Goal: Manage account settings

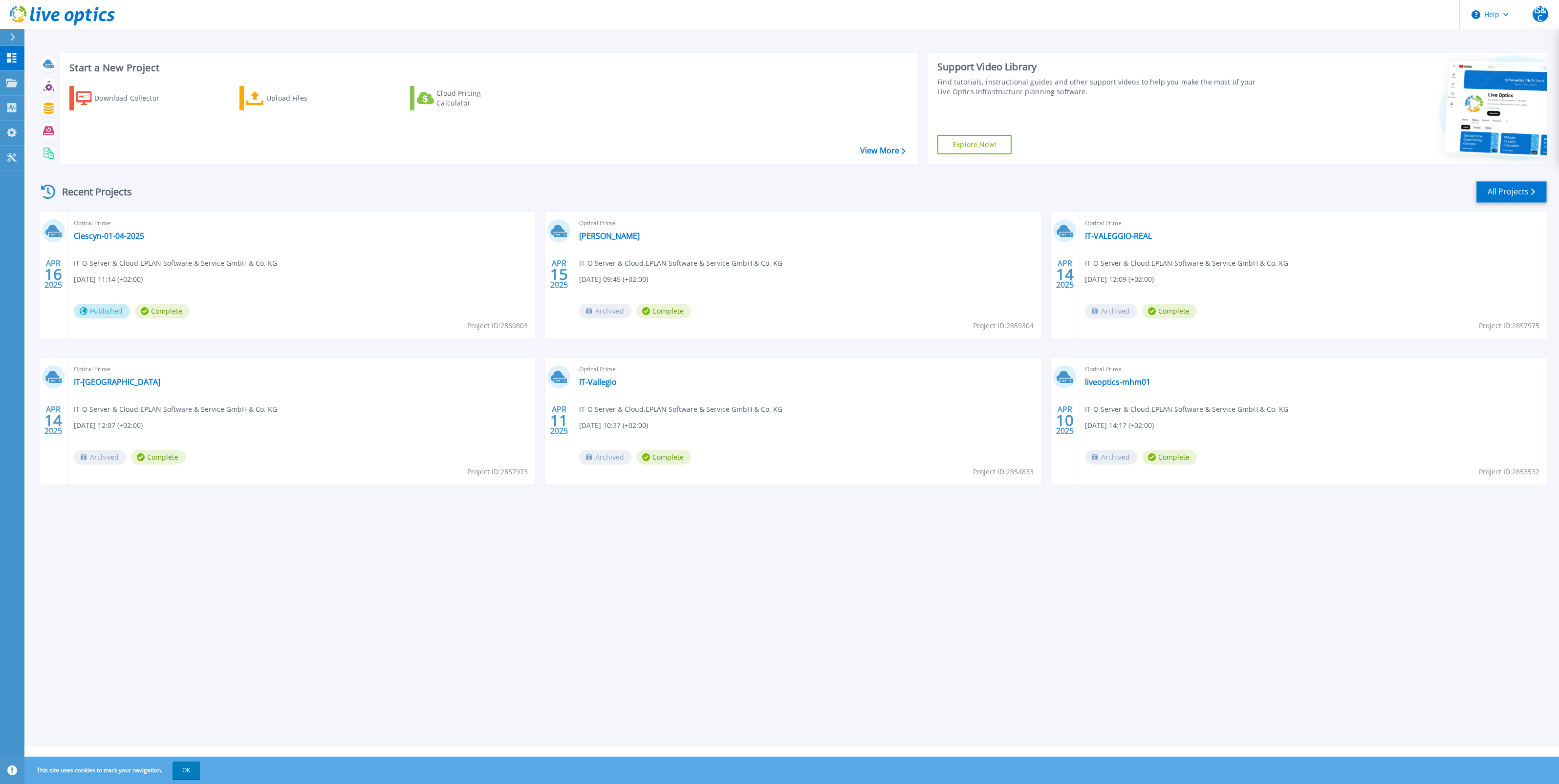
click at [1502, 182] on link "All Projects" at bounding box center [1512, 191] width 71 height 22
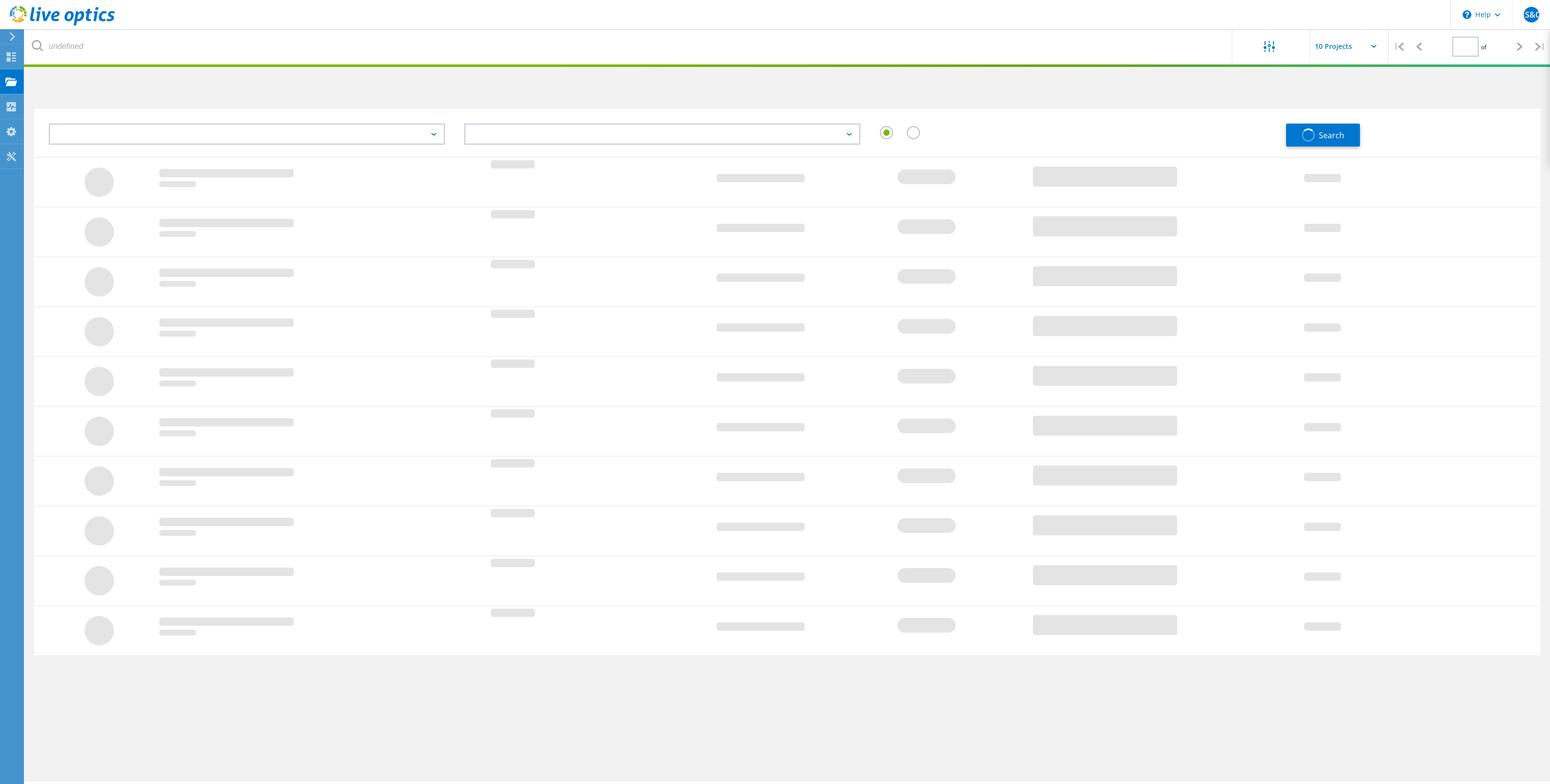
type input "1"
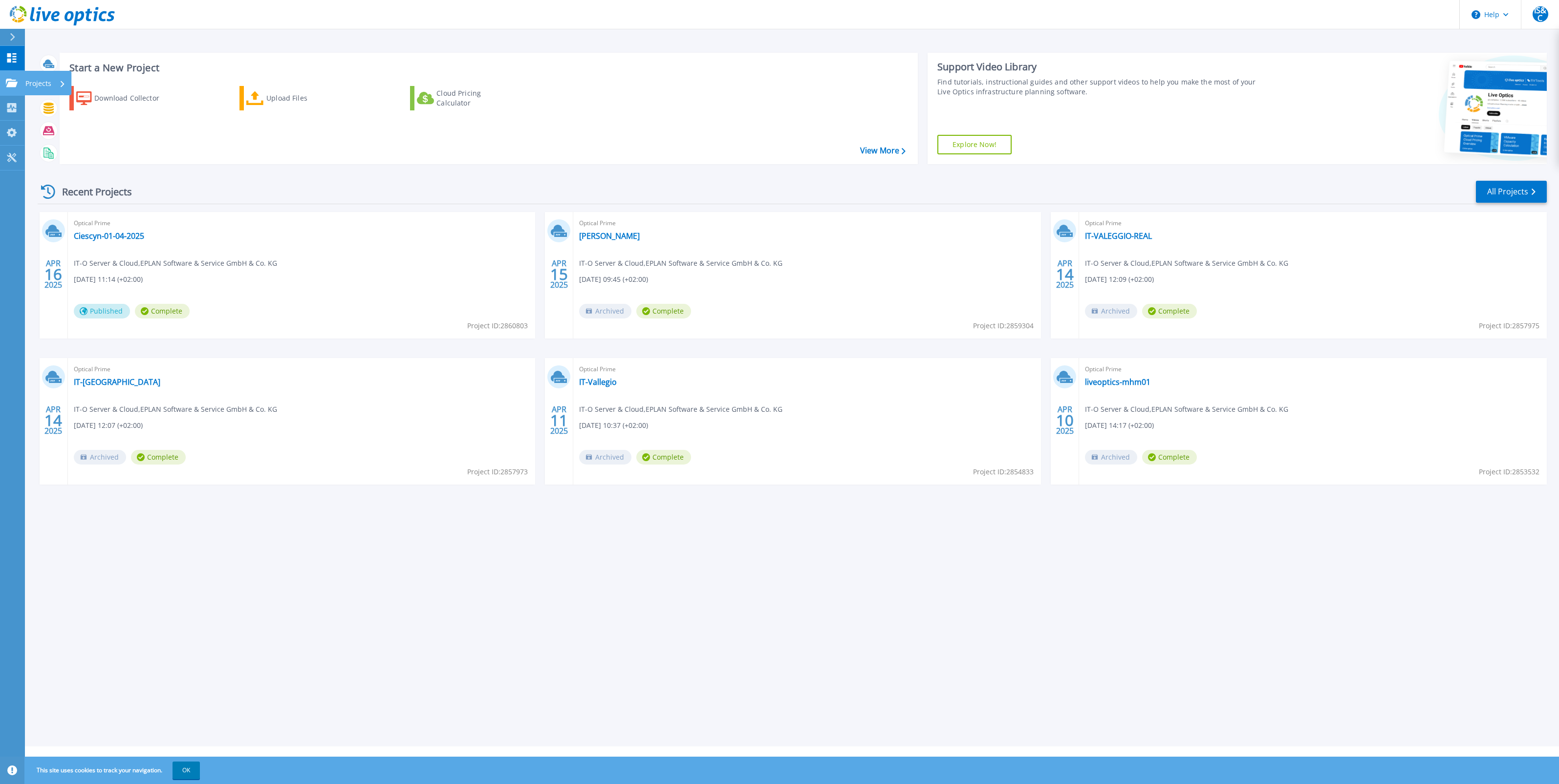
click at [7, 78] on link "Projects Projects" at bounding box center [12, 83] width 25 height 25
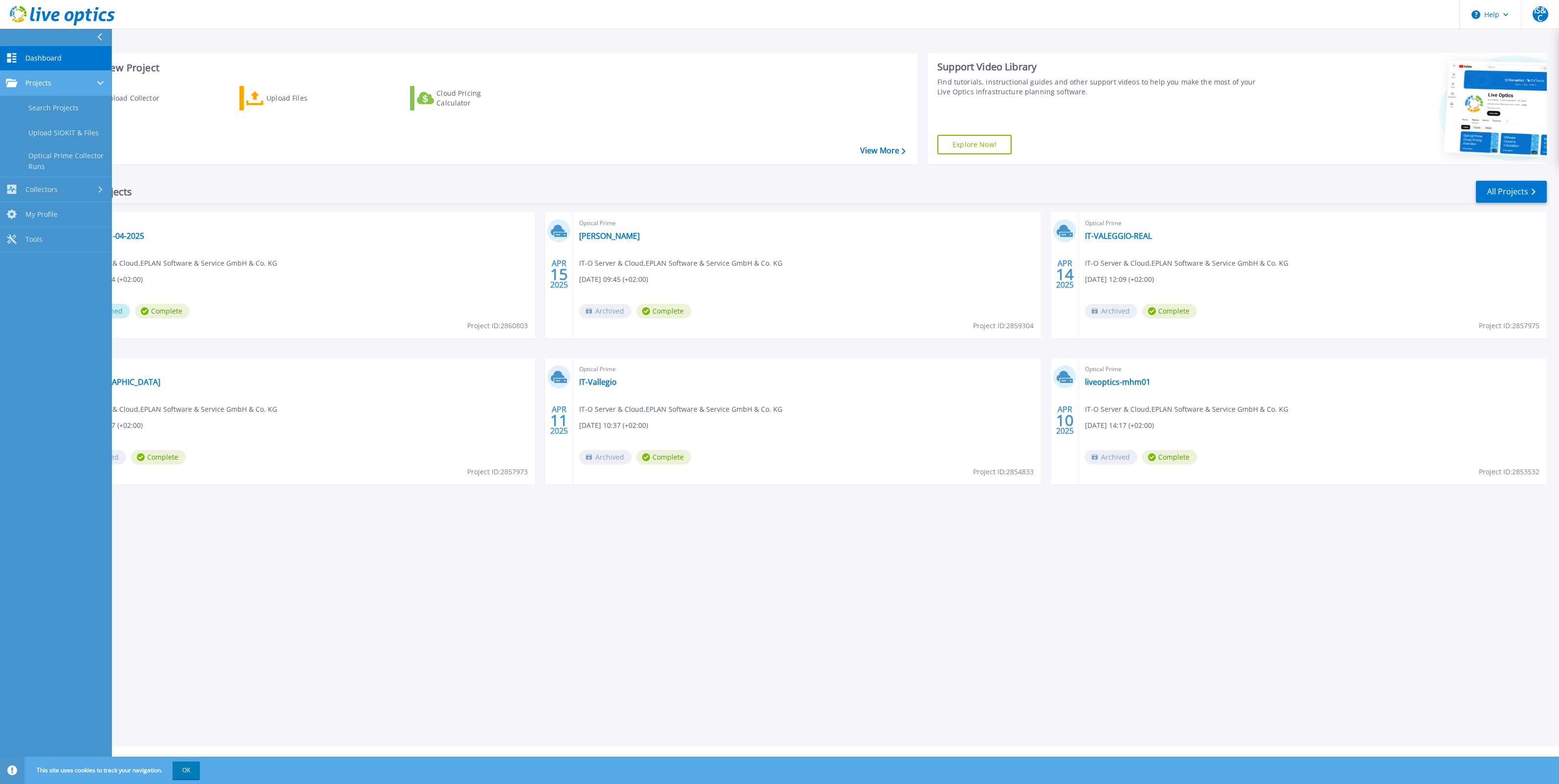
click at [49, 81] on span "Projects" at bounding box center [38, 83] width 26 height 9
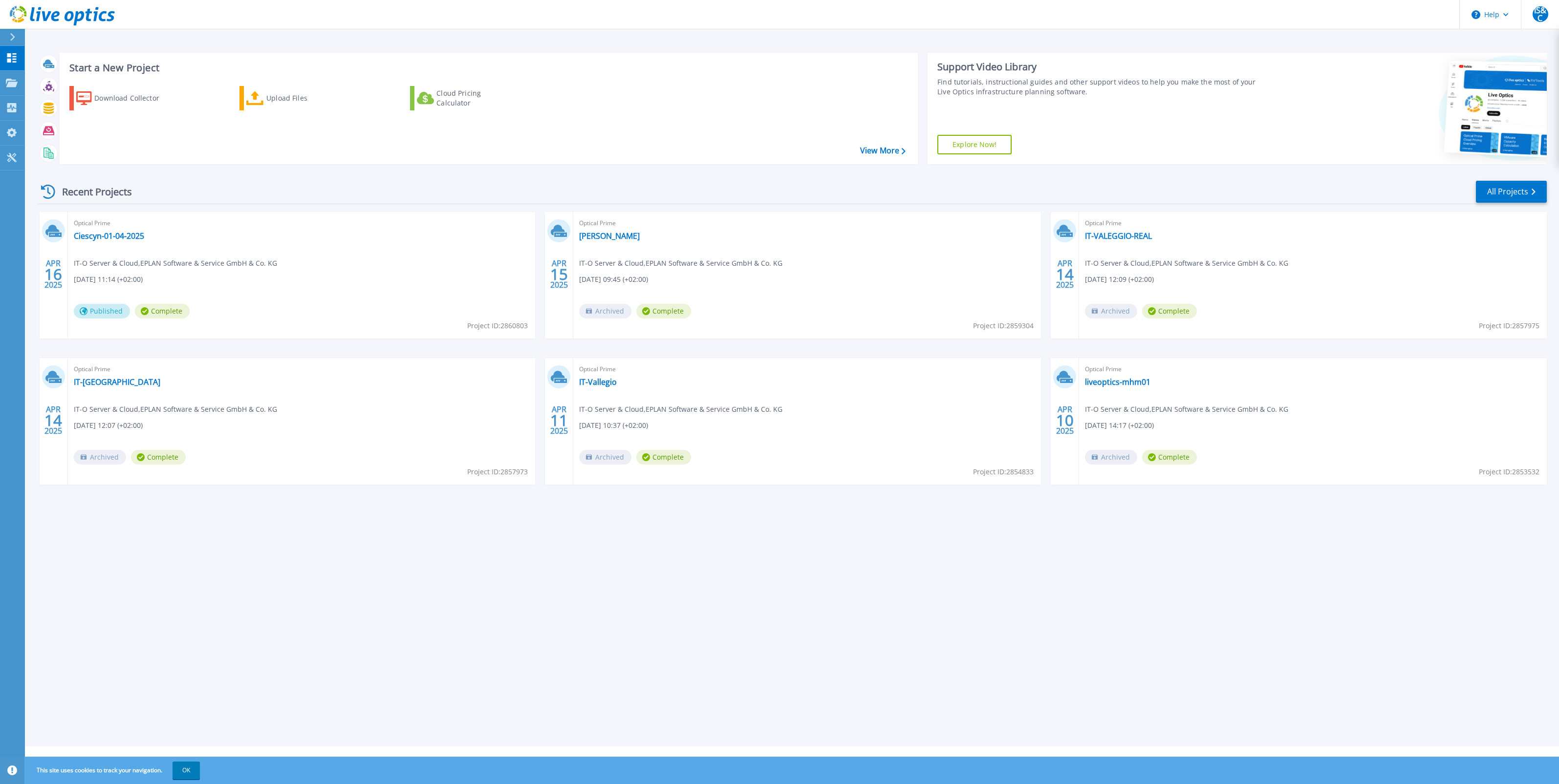
click at [337, 258] on div "Optical Prime Ciescyn-01-04-2025 IT-O Server & Cloud , EPLAN Software & Service…" at bounding box center [301, 275] width 467 height 126
click at [15, 83] on icon at bounding box center [12, 83] width 12 height 8
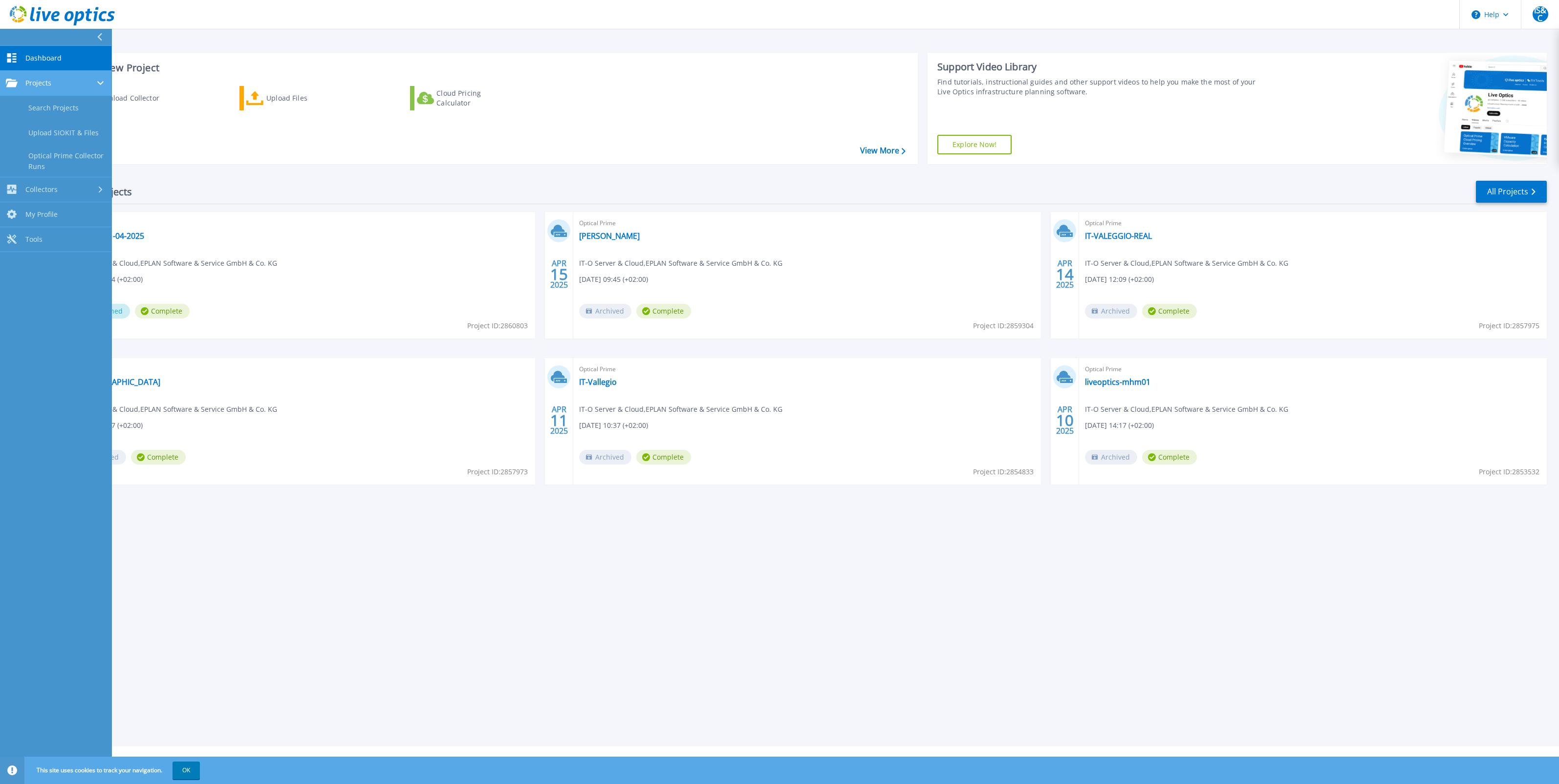
click at [45, 78] on span "Projects" at bounding box center [38, 83] width 26 height 9
click at [59, 51] on link "Dashboard Dashboard" at bounding box center [55, 59] width 111 height 25
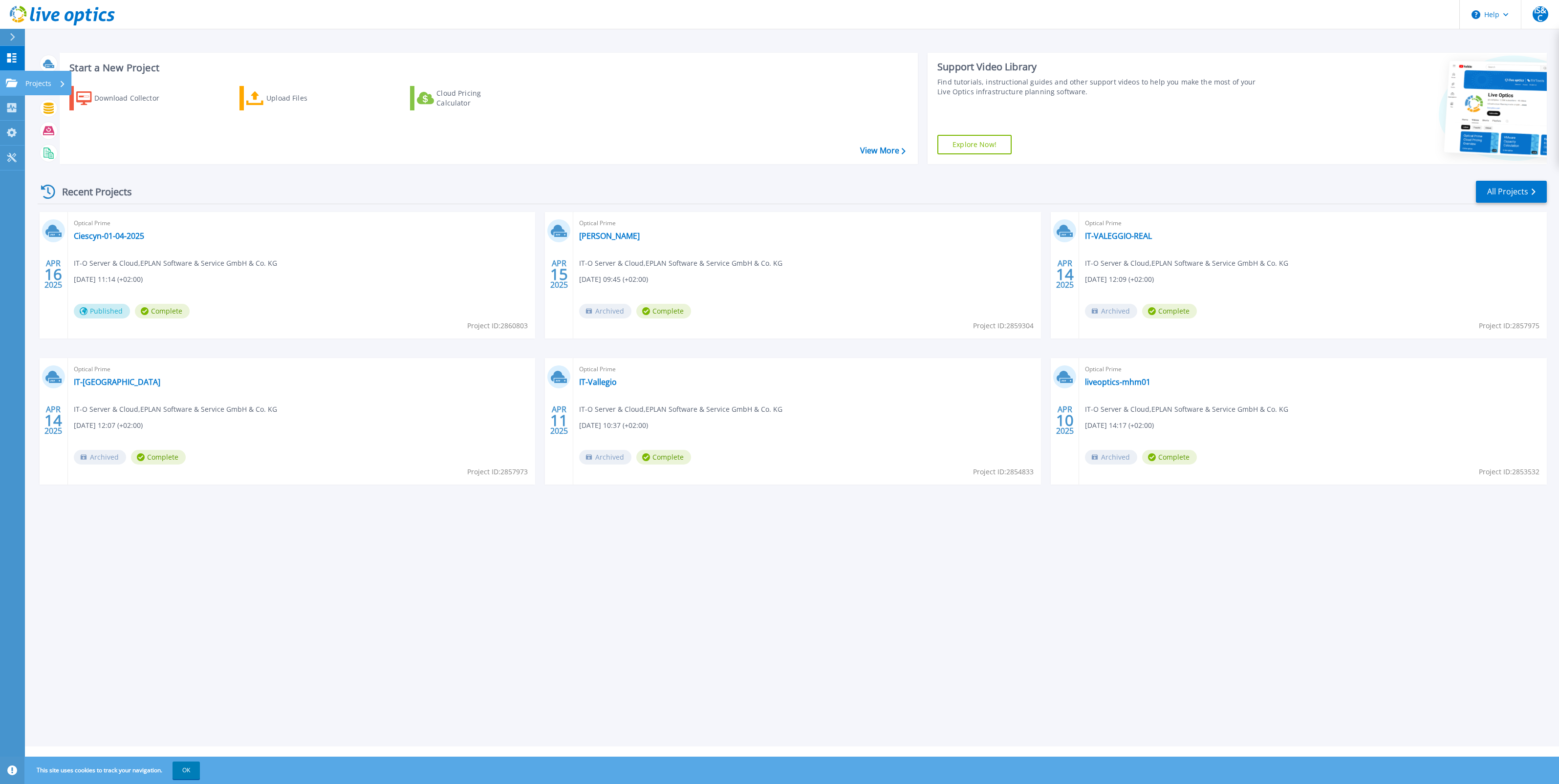
drag, startPoint x: 26, startPoint y: 78, endPoint x: 42, endPoint y: 74, distance: 16.5
click at [26, 78] on p "Projects" at bounding box center [38, 83] width 26 height 26
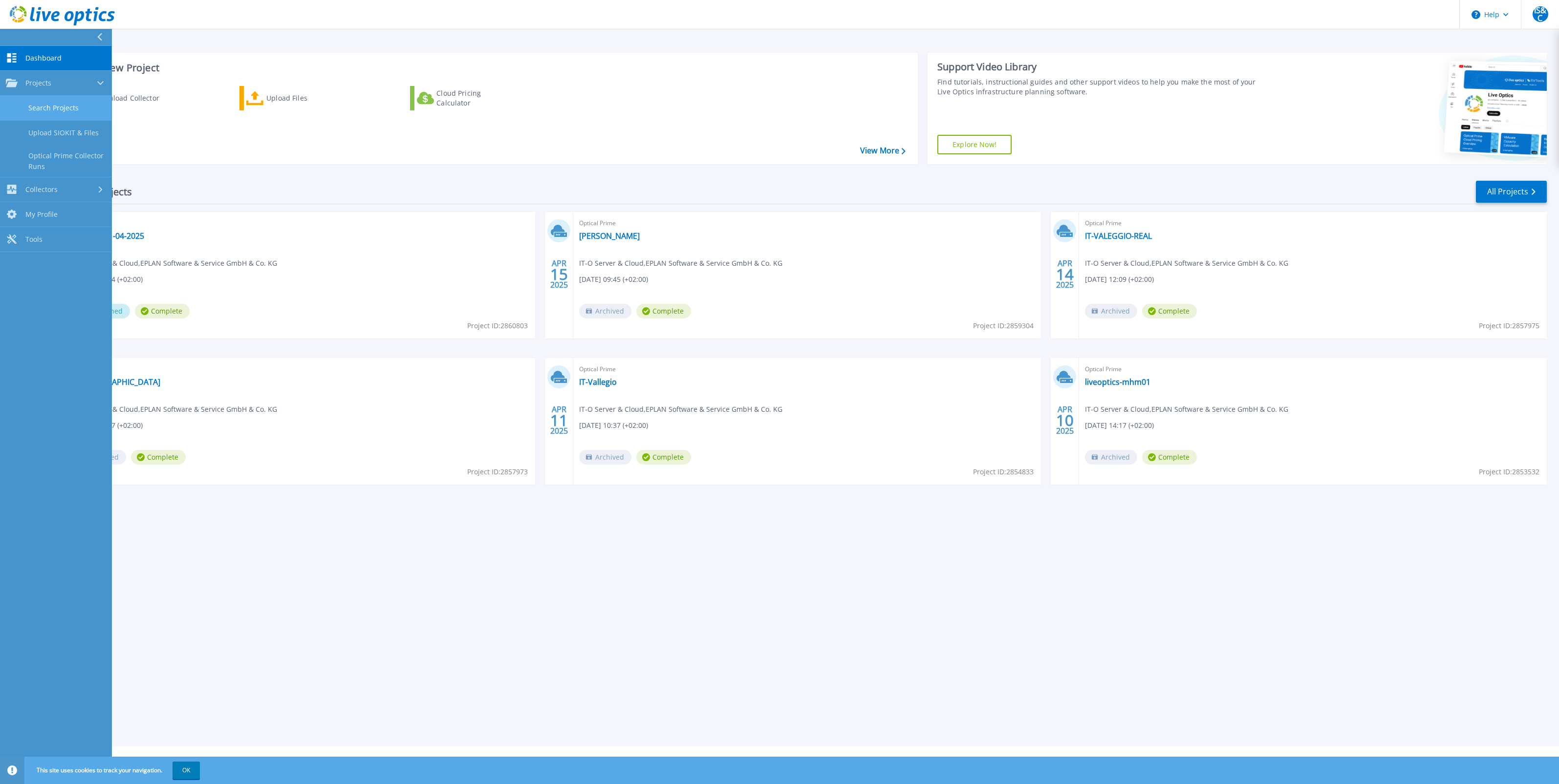
click at [86, 105] on link "Search Projects" at bounding box center [55, 108] width 111 height 25
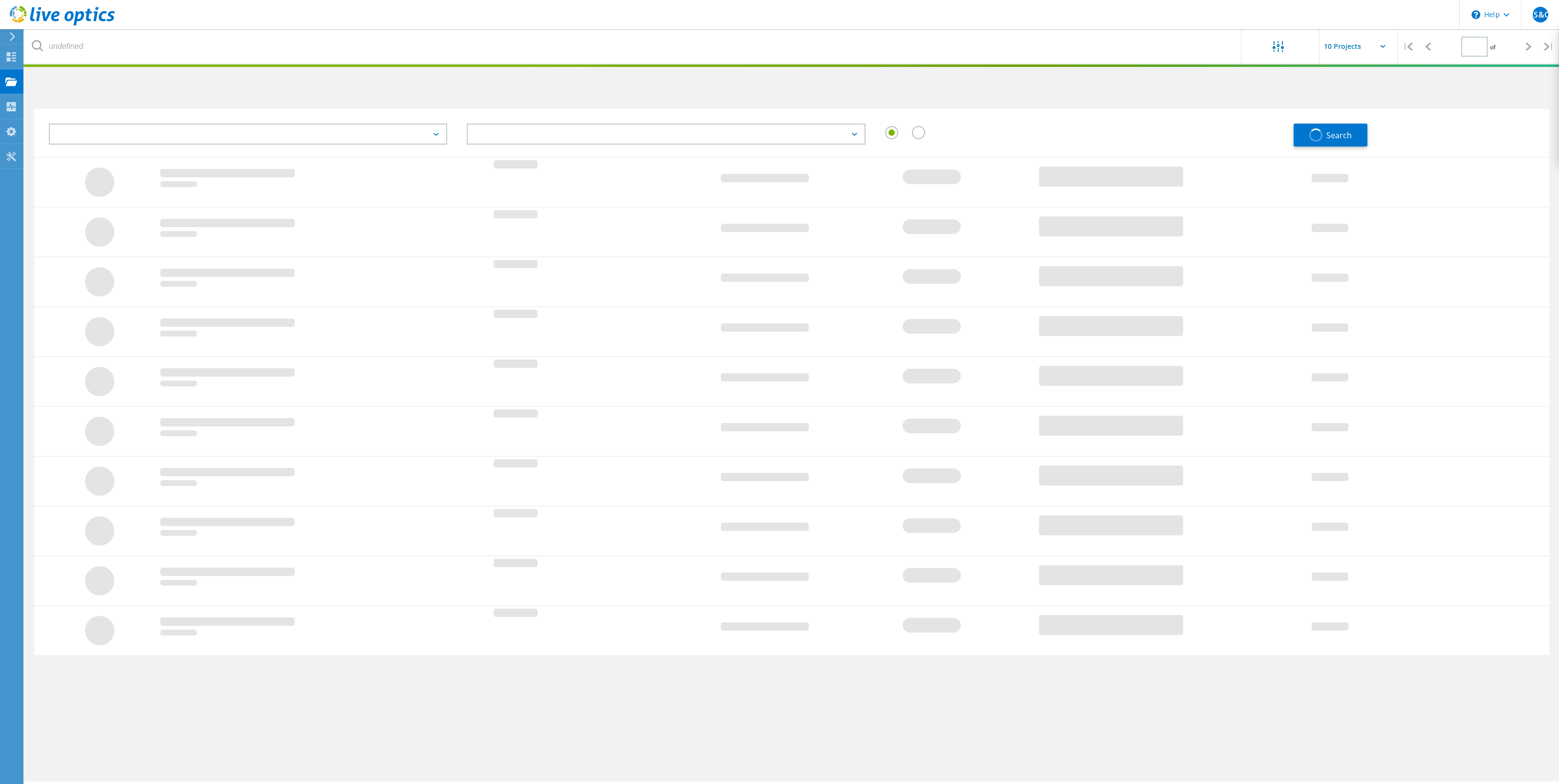
type input "1"
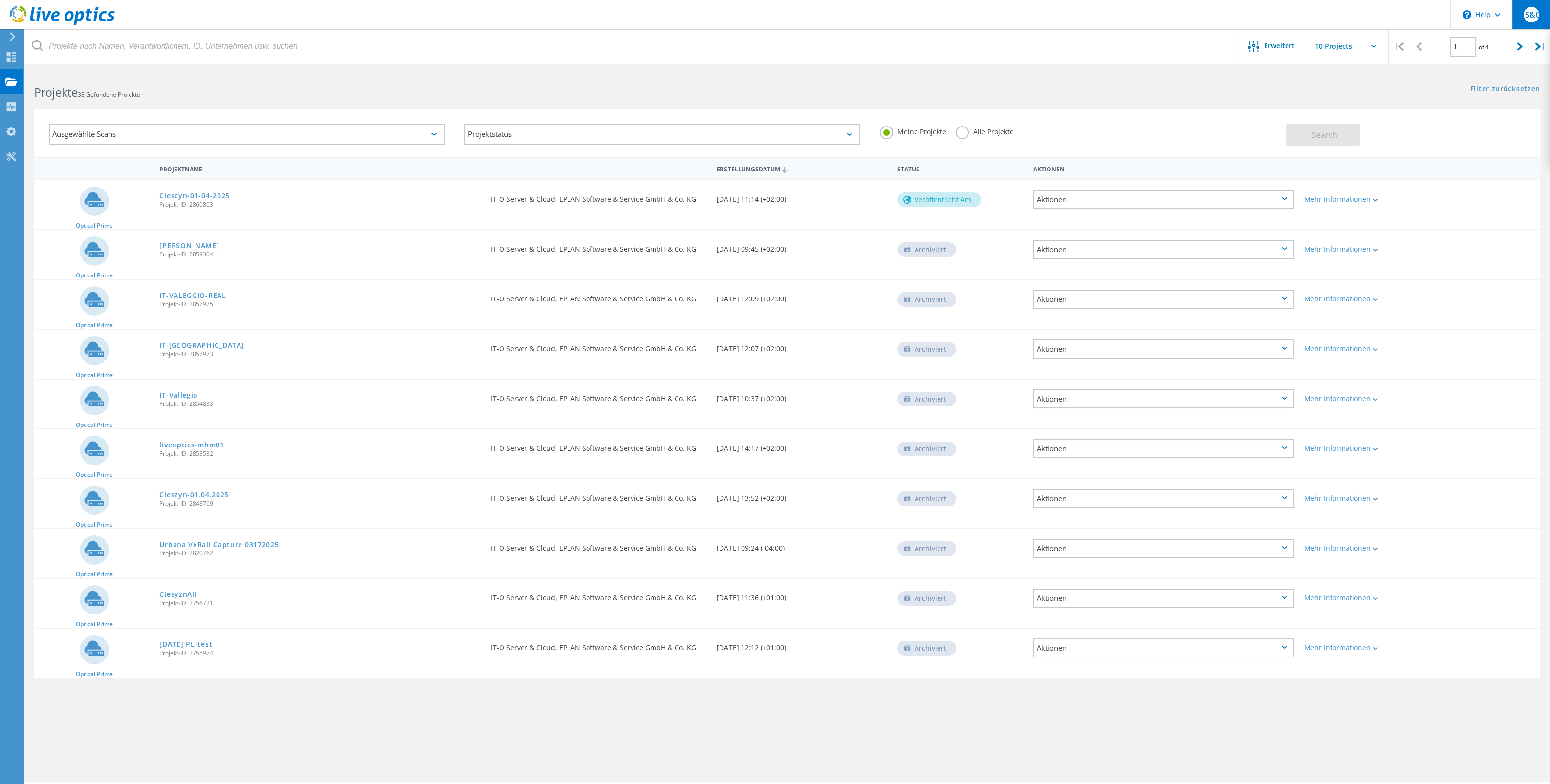
click at [1529, 14] on span "IS&C" at bounding box center [1531, 14] width 18 height 7
click at [1429, 130] on link "Mein Profil" at bounding box center [1427, 132] width 38 height 9
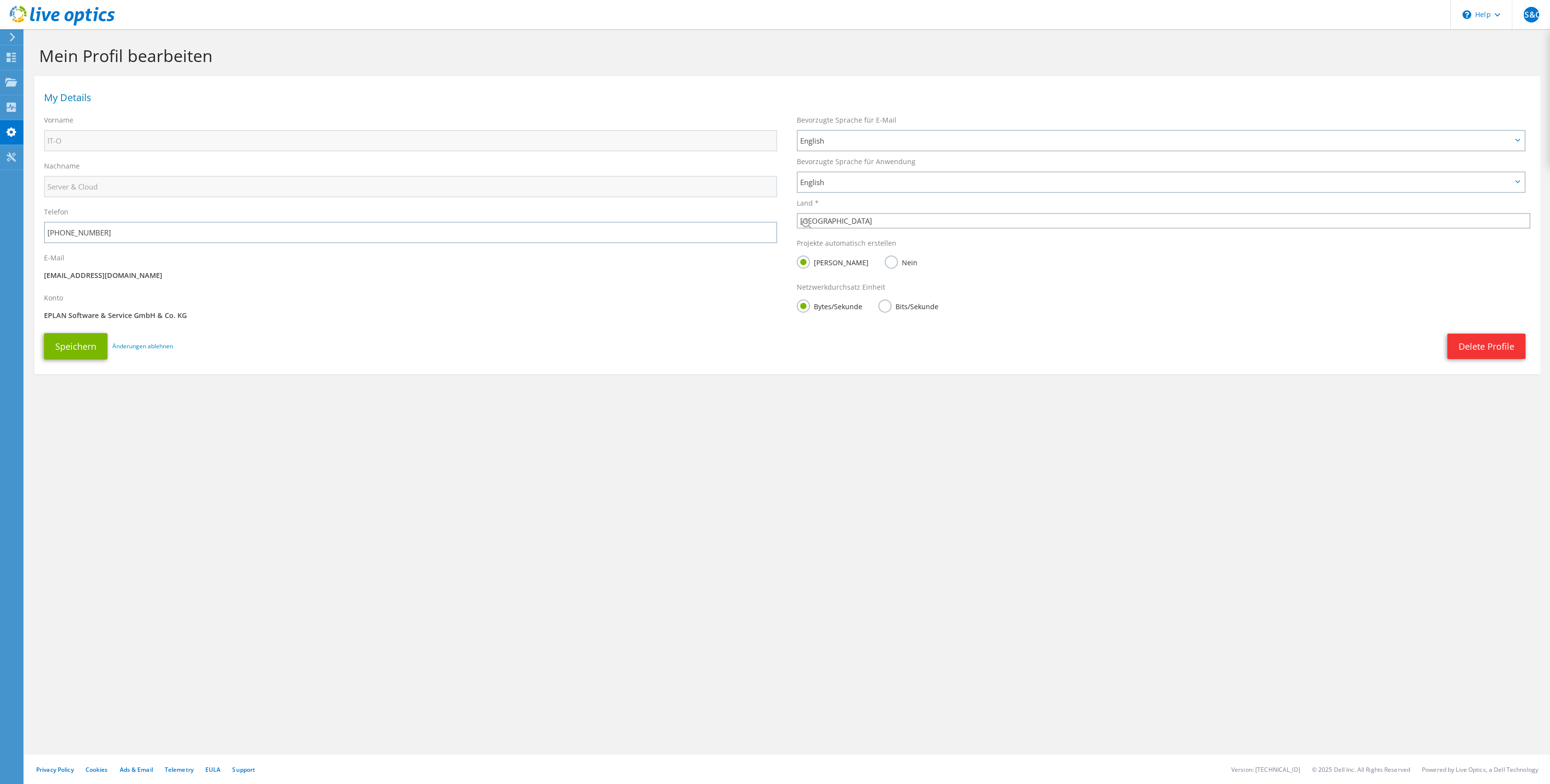
select select "56"
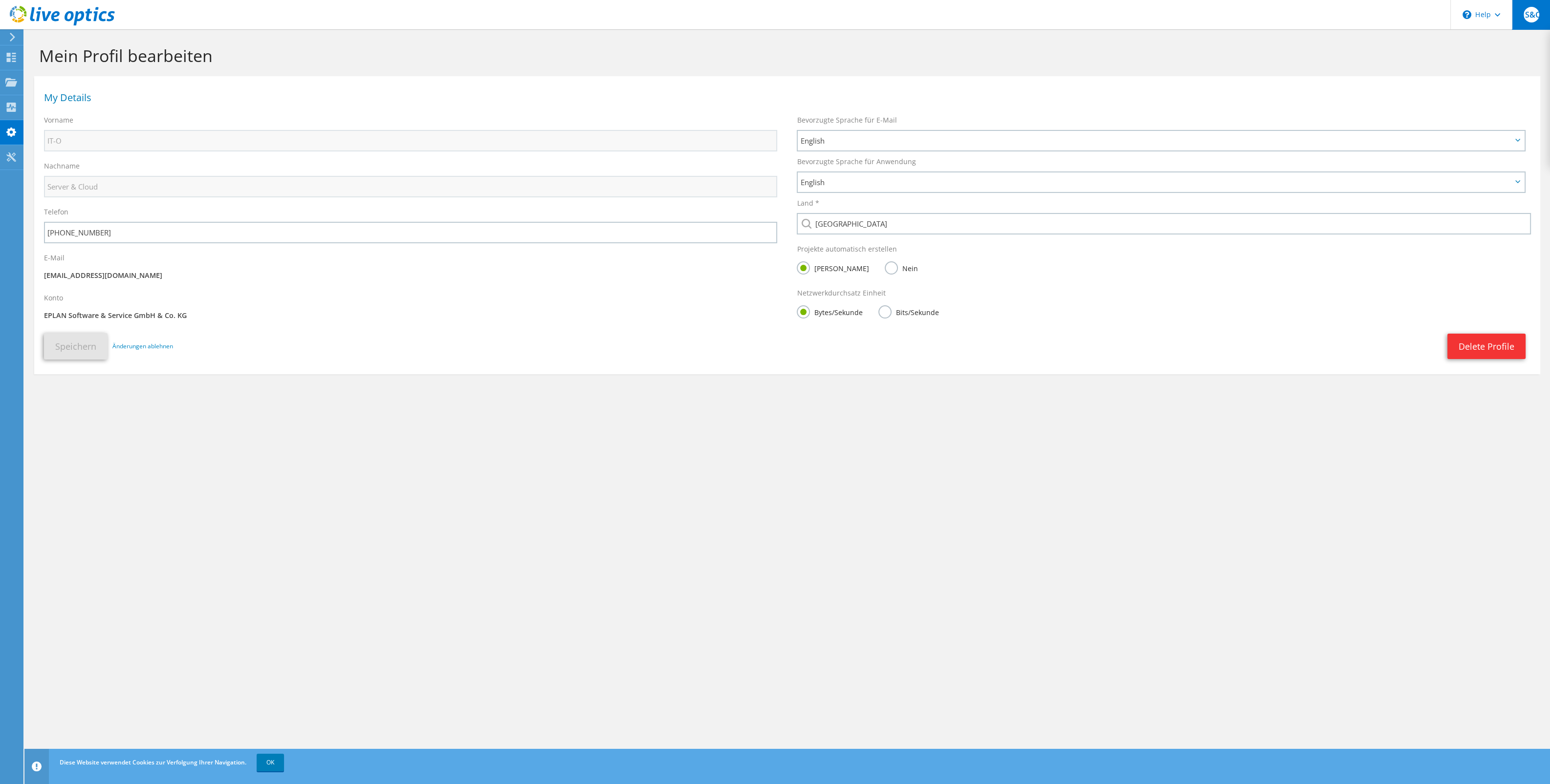
click at [1524, 10] on span "IS&C" at bounding box center [1531, 14] width 16 height 16
click at [1482, 58] on span "IT-O Server & Cloud" at bounding box center [1477, 60] width 116 height 13
click at [1433, 102] on div "EPLAN Software & Service GmbH & Co. KG" at bounding box center [1473, 103] width 130 height 9
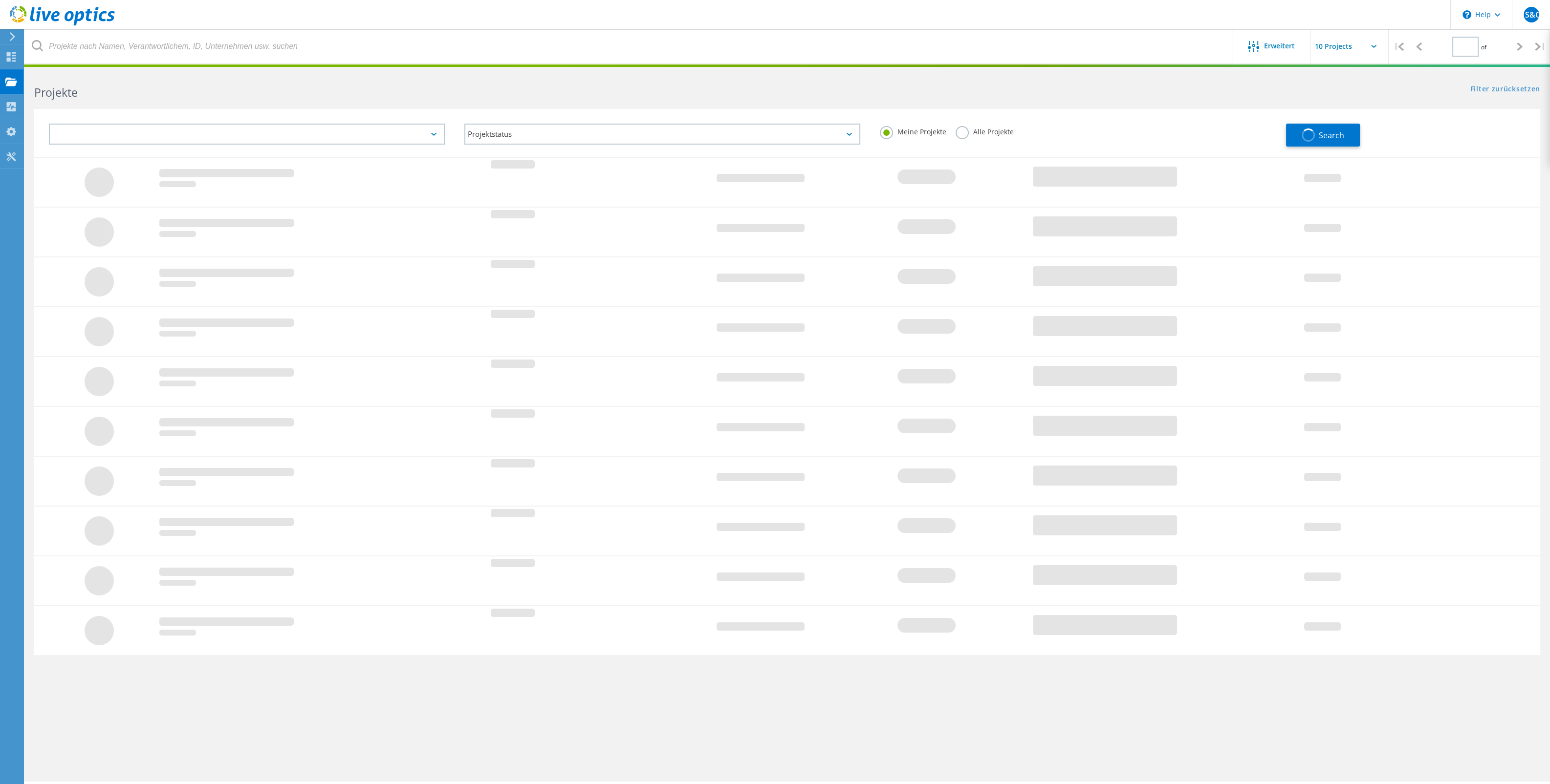
type input "1"
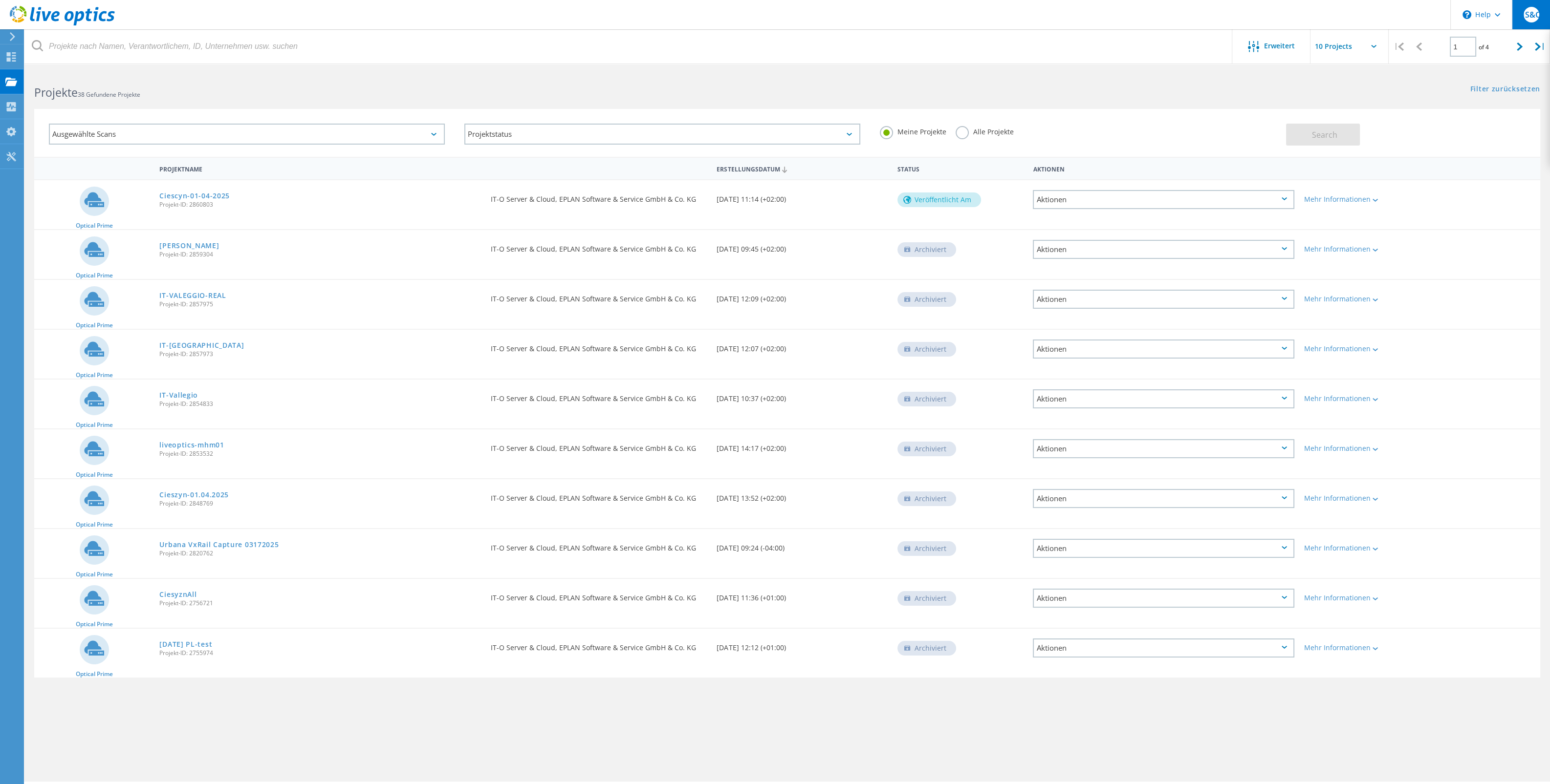
click at [1527, 12] on span "IS&C" at bounding box center [1531, 14] width 18 height 7
click at [1415, 103] on span "EPLAN Software & Service GmbH & Co. KG" at bounding box center [1473, 103] width 130 height 9
click at [1414, 102] on span "EPLAN Software & Service GmbH & Co. KG" at bounding box center [1473, 103] width 130 height 9
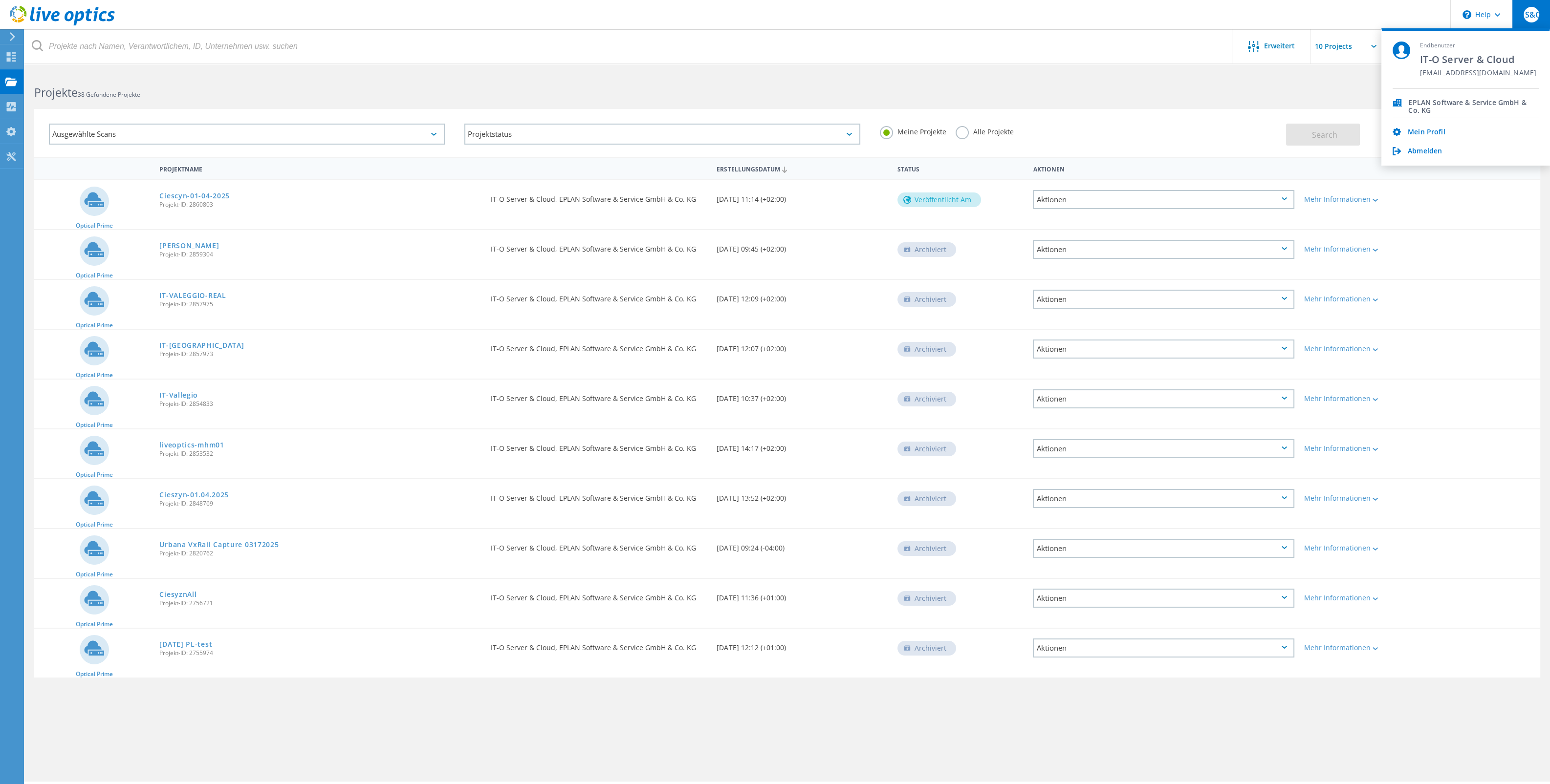
click at [1414, 102] on span "EPLAN Software & Service GmbH & Co. KG" at bounding box center [1473, 103] width 130 height 9
